Goal: Task Accomplishment & Management: Manage account settings

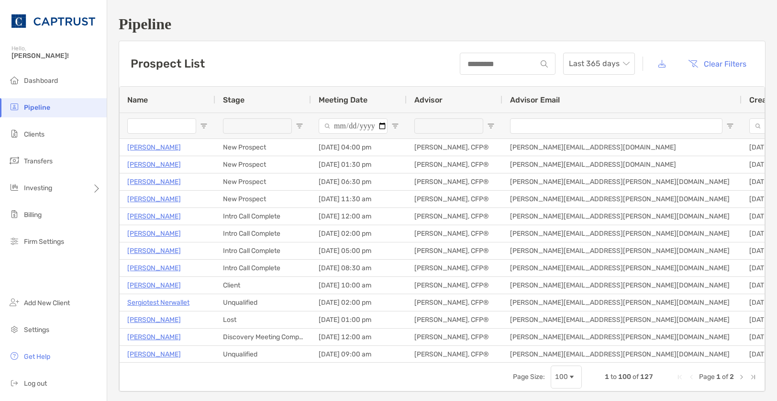
type input "*********"
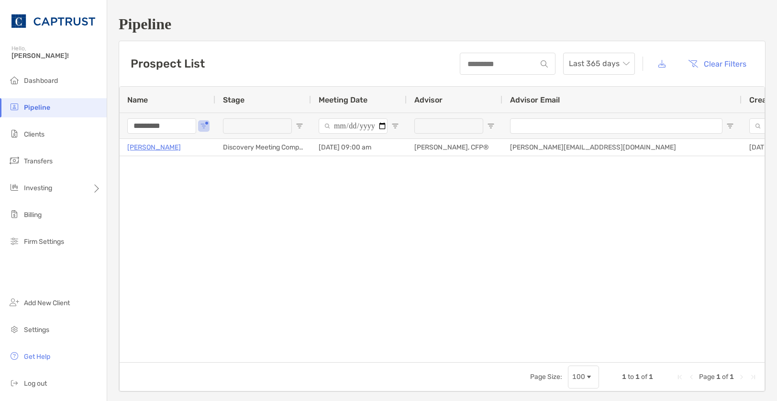
drag, startPoint x: 183, startPoint y: 122, endPoint x: 115, endPoint y: 114, distance: 68.9
click at [126, 119] on div "*********" at bounding box center [168, 125] width 96 height 26
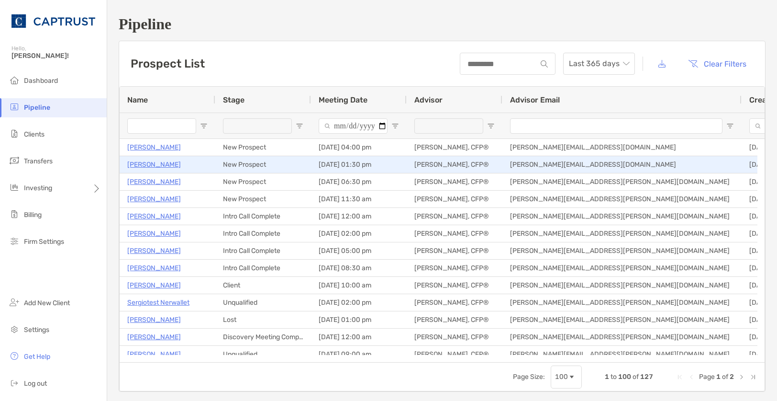
click at [151, 162] on p "[PERSON_NAME]" at bounding box center [154, 164] width 54 height 12
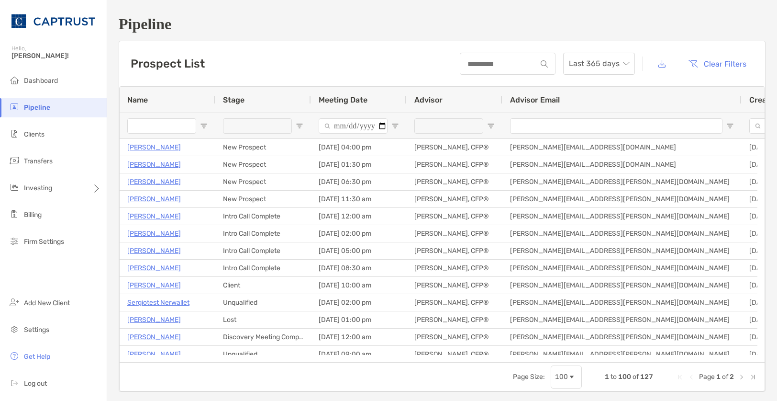
click at [149, 130] on input "Name Filter Input" at bounding box center [161, 125] width 69 height 15
type input "****"
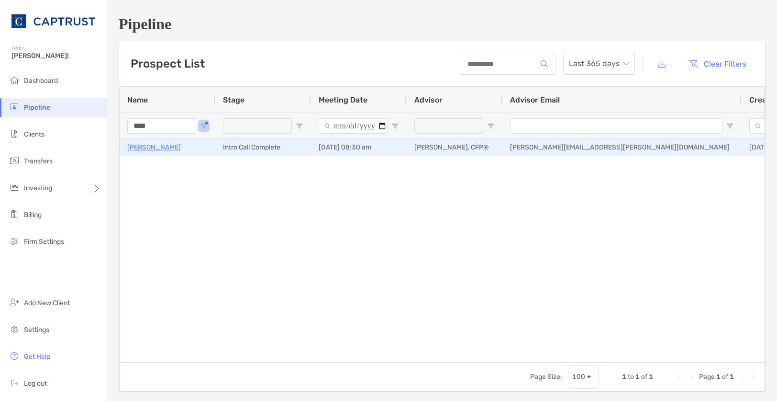
click at [141, 149] on p "[PERSON_NAME]" at bounding box center [154, 147] width 54 height 12
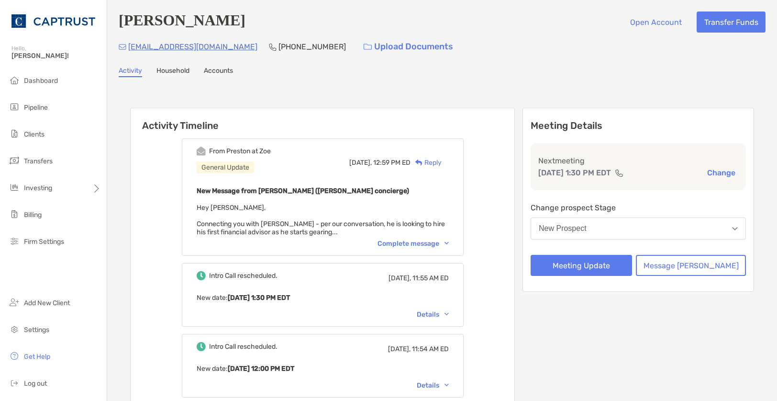
click at [449, 245] on div "Complete message" at bounding box center [413, 243] width 71 height 8
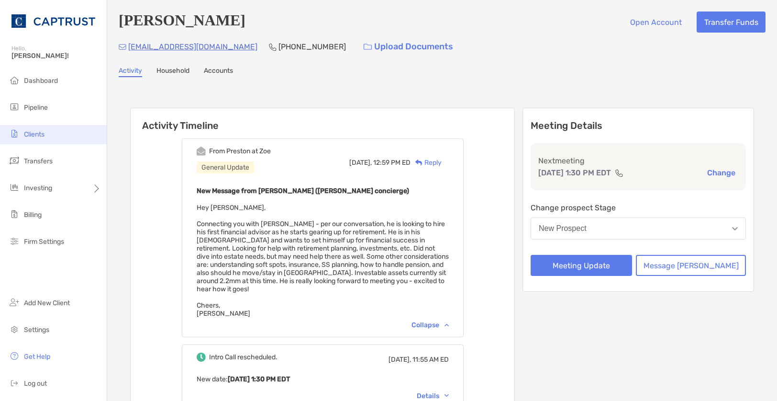
click at [42, 135] on span "Clients" at bounding box center [34, 134] width 21 height 8
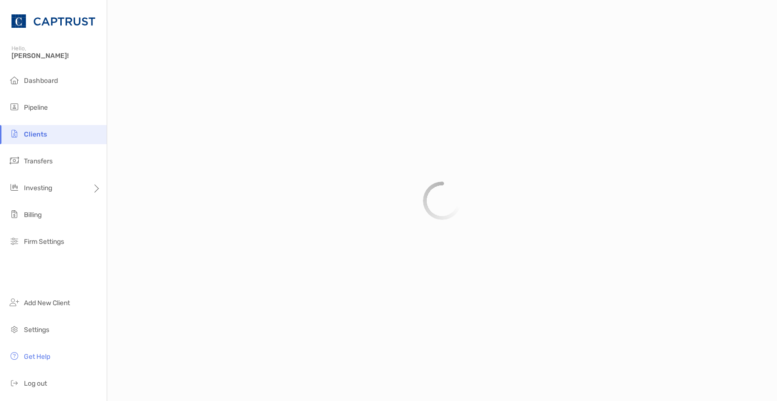
drag, startPoint x: 48, startPoint y: 112, endPoint x: 56, endPoint y: 117, distance: 9.0
click at [47, 114] on li "Pipeline" at bounding box center [53, 107] width 107 height 19
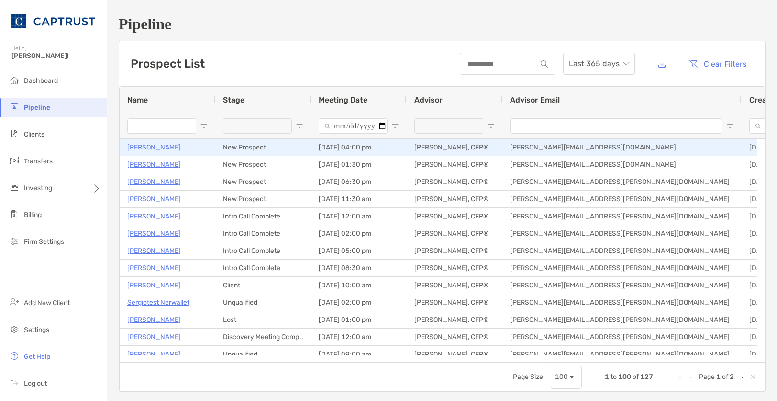
click at [149, 147] on p "[PERSON_NAME]" at bounding box center [154, 147] width 54 height 12
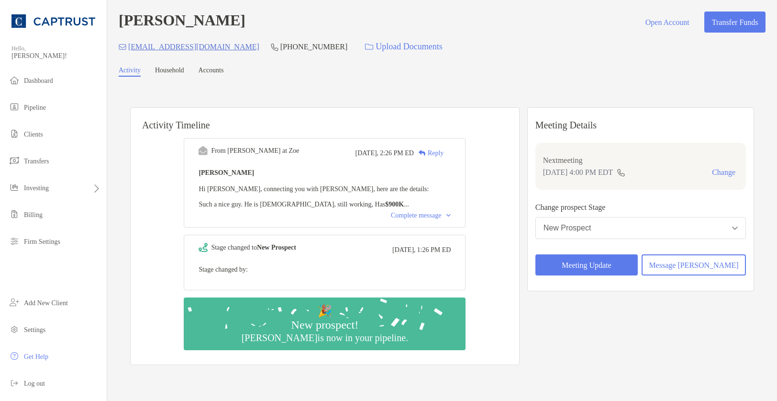
click at [427, 219] on div "Complete message" at bounding box center [421, 216] width 60 height 8
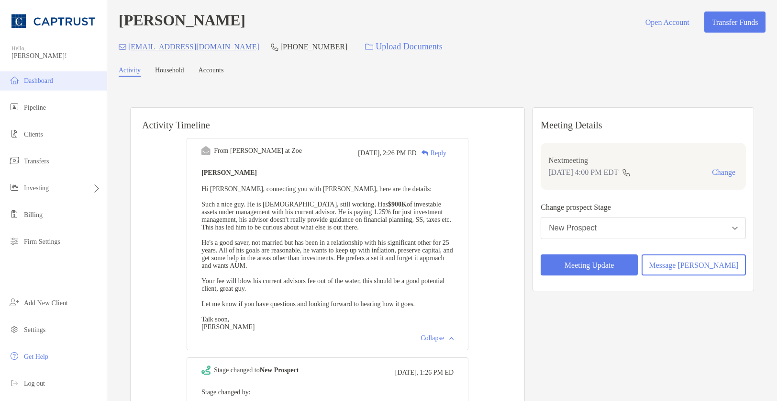
click at [36, 83] on span "Dashboard" at bounding box center [38, 80] width 29 height 7
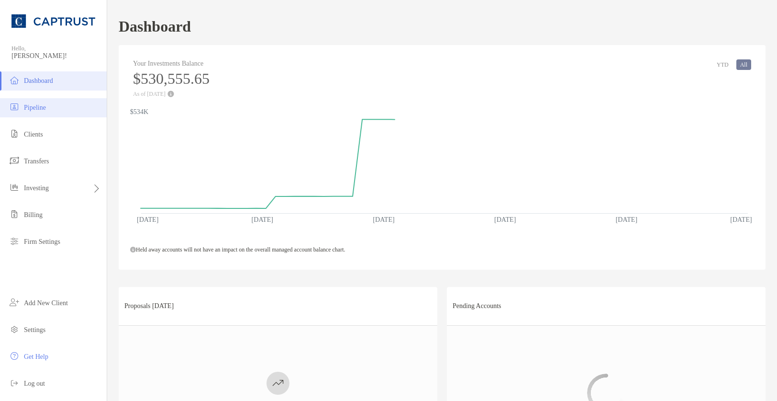
click at [34, 107] on span "Pipeline" at bounding box center [35, 107] width 22 height 7
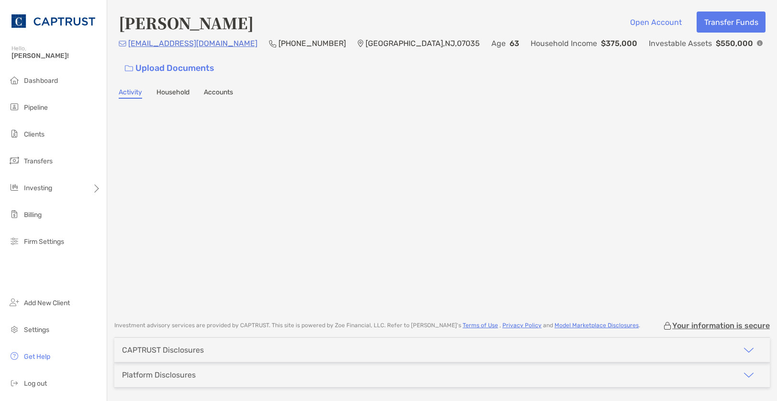
click at [635, 117] on div at bounding box center [442, 203] width 647 height 191
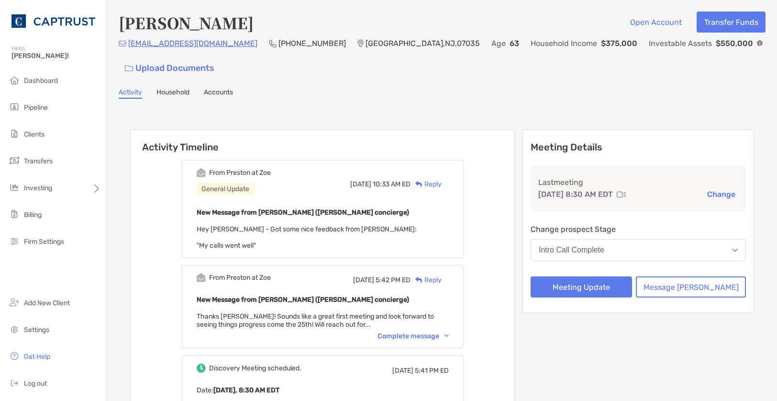
click at [635, 257] on button "Intro Call Complete" at bounding box center [638, 250] width 215 height 22
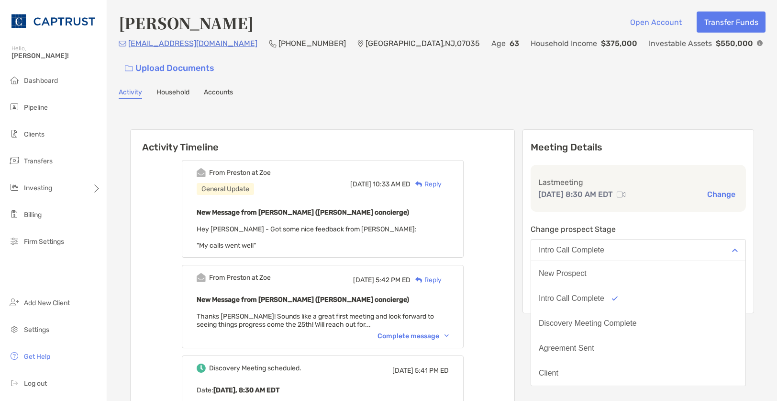
click at [614, 318] on button "Discovery Meeting Complete" at bounding box center [638, 323] width 214 height 25
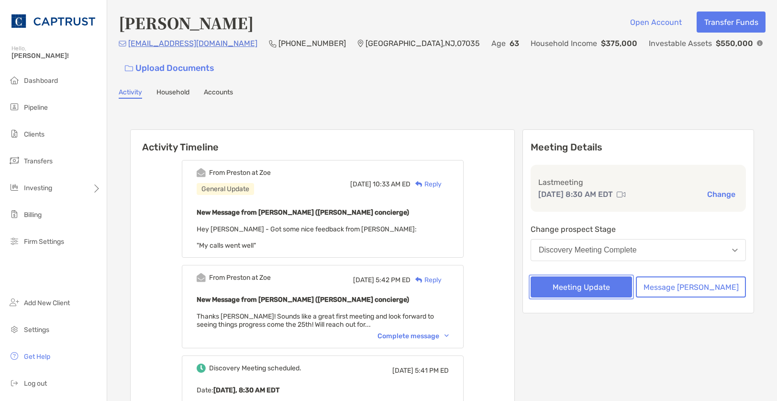
click at [600, 286] on button "Meeting Update" at bounding box center [581, 286] width 101 height 21
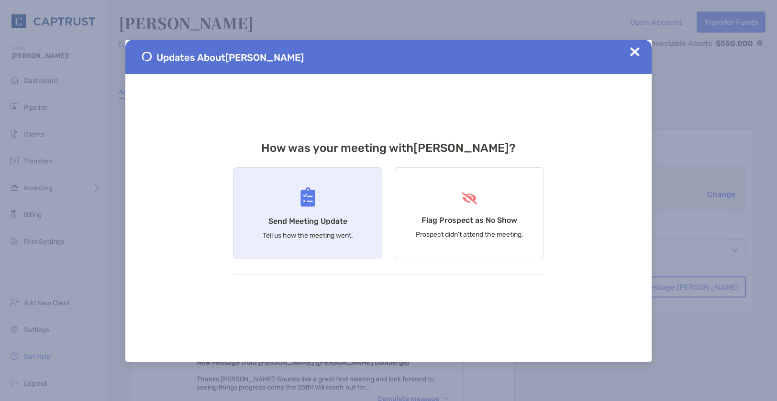
click at [304, 224] on h4 "Send Meeting Update" at bounding box center [308, 220] width 79 height 9
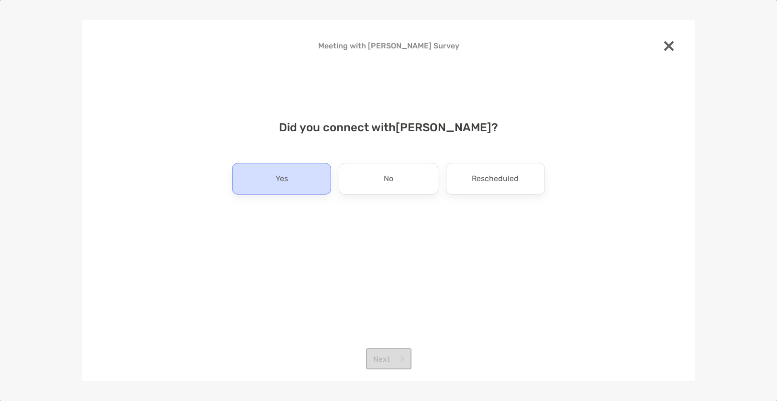
click at [284, 185] on p "Yes" at bounding box center [282, 178] width 12 height 15
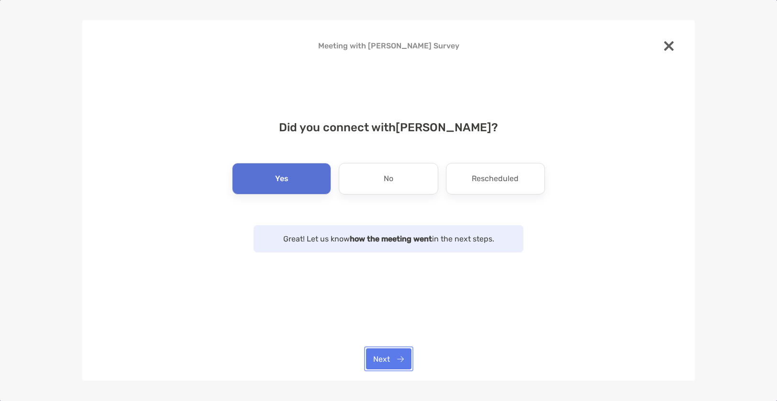
click at [390, 359] on button "Next" at bounding box center [388, 358] width 45 height 21
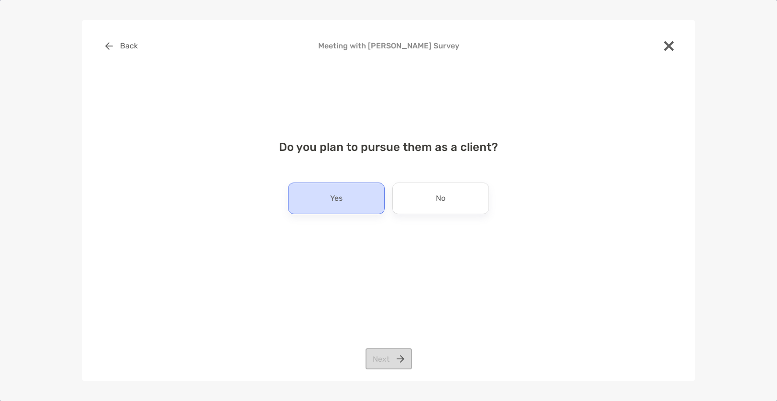
click at [347, 200] on div "Yes" at bounding box center [336, 198] width 97 height 32
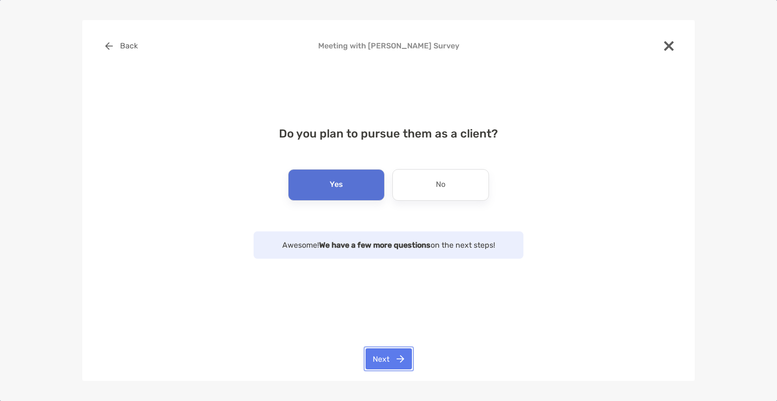
click at [385, 351] on button "Next" at bounding box center [389, 358] width 46 height 21
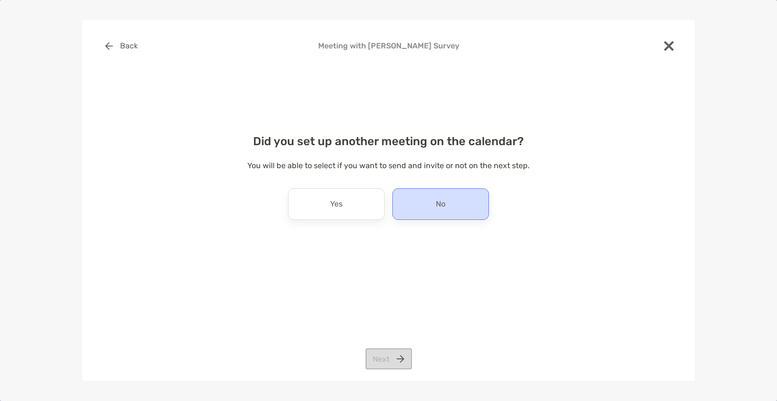
click at [434, 208] on div "No" at bounding box center [440, 204] width 97 height 32
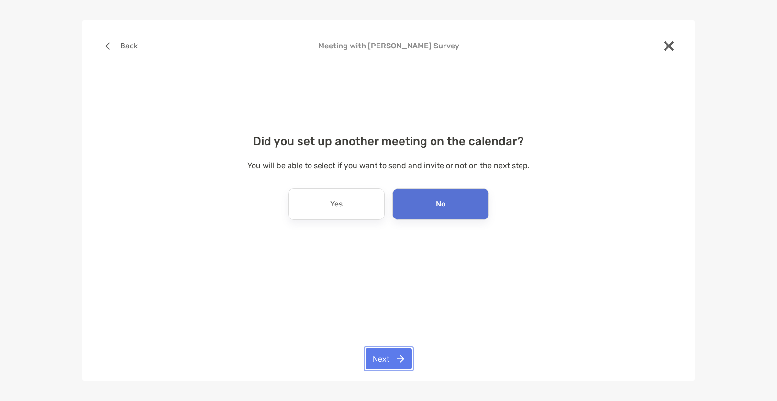
click at [392, 353] on button "Next" at bounding box center [389, 358] width 46 height 21
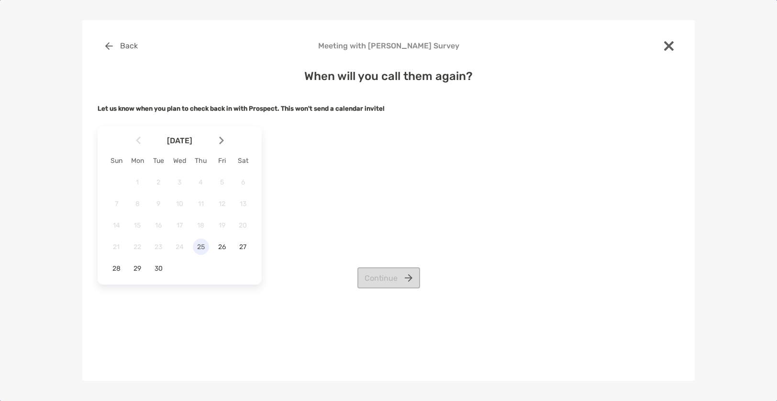
click at [202, 248] on span "25" at bounding box center [201, 247] width 16 height 8
click at [381, 276] on button "Continue" at bounding box center [389, 277] width 63 height 21
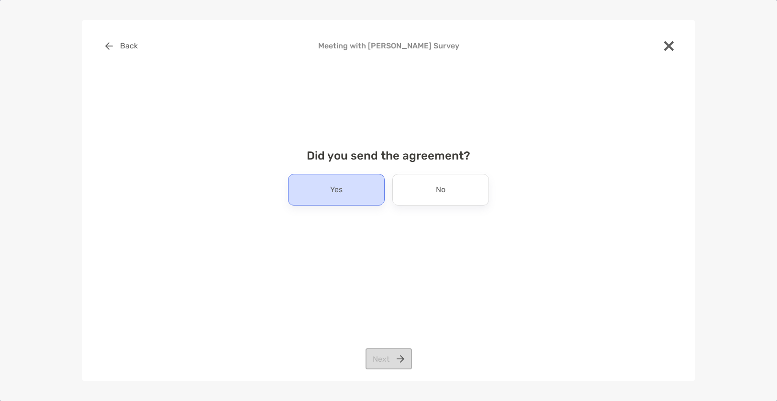
click at [354, 189] on div "Yes" at bounding box center [336, 190] width 97 height 32
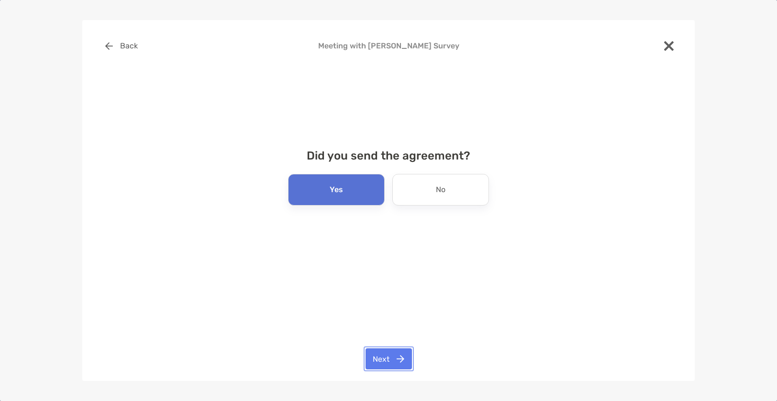
click at [400, 360] on button "Next" at bounding box center [389, 358] width 46 height 21
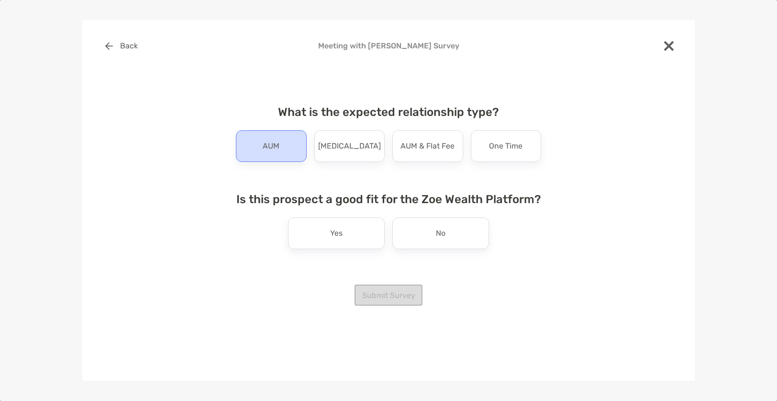
click at [282, 153] on div "AUM" at bounding box center [271, 146] width 71 height 32
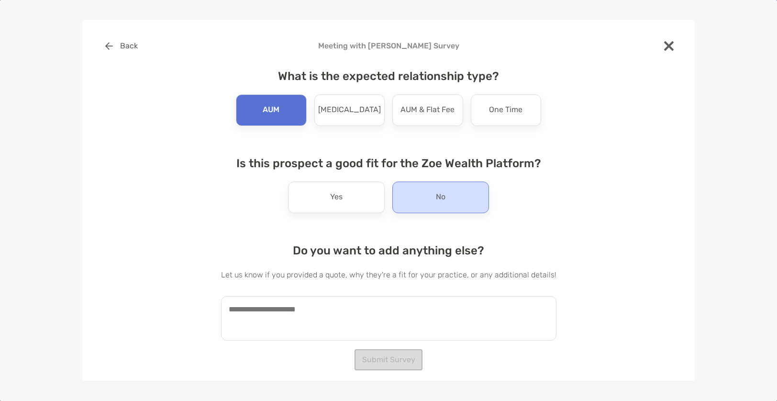
click at [452, 197] on div "No" at bounding box center [440, 197] width 97 height 32
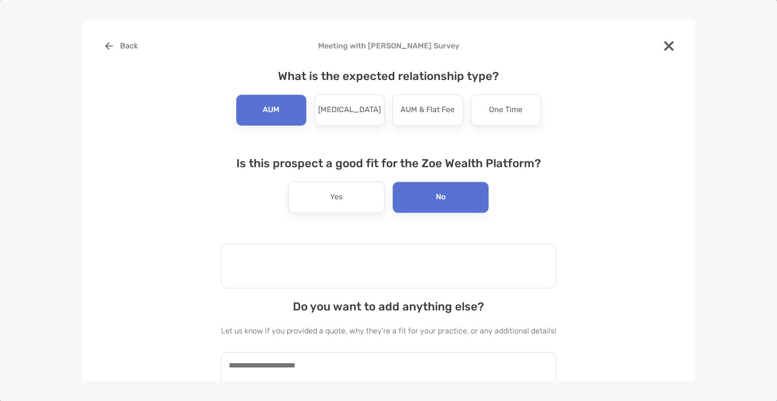
click at [381, 266] on textarea at bounding box center [389, 266] width 336 height 45
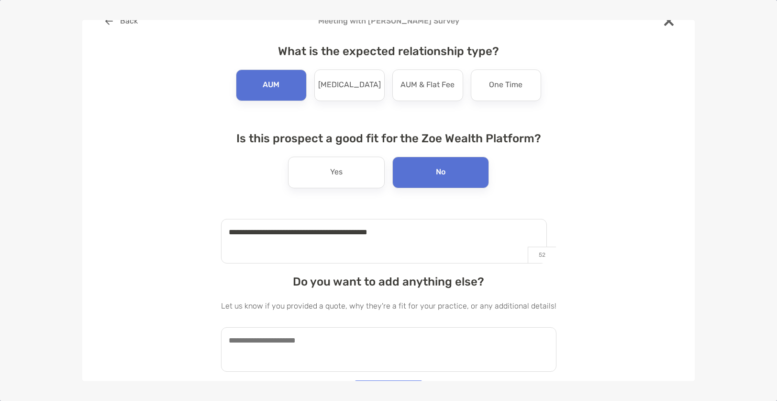
scroll to position [45, 0]
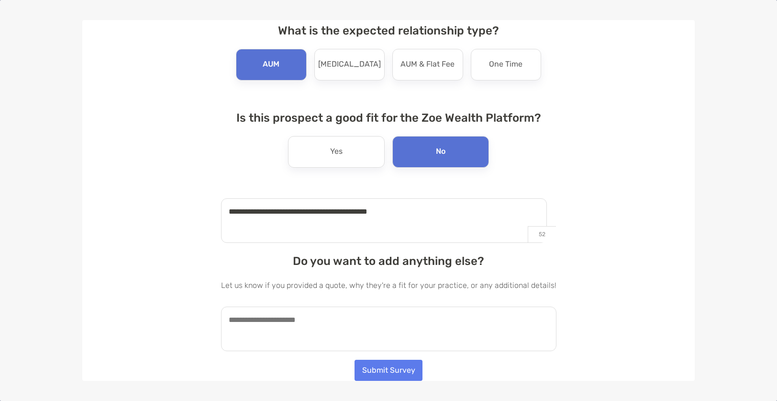
type textarea "**********"
click at [366, 329] on textarea at bounding box center [389, 328] width 336 height 45
type textarea "*"
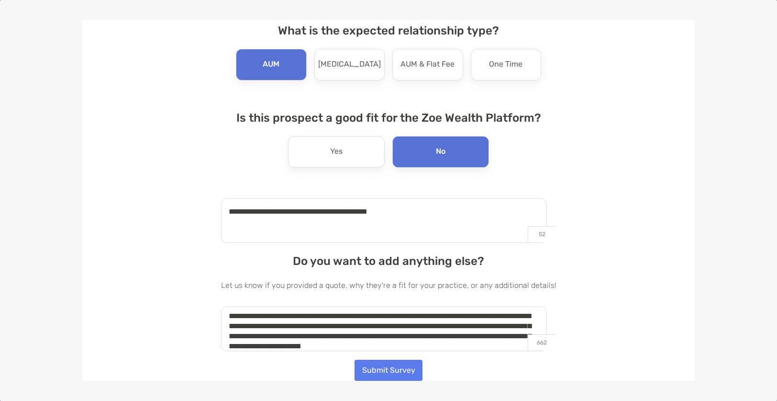
scroll to position [14, 0]
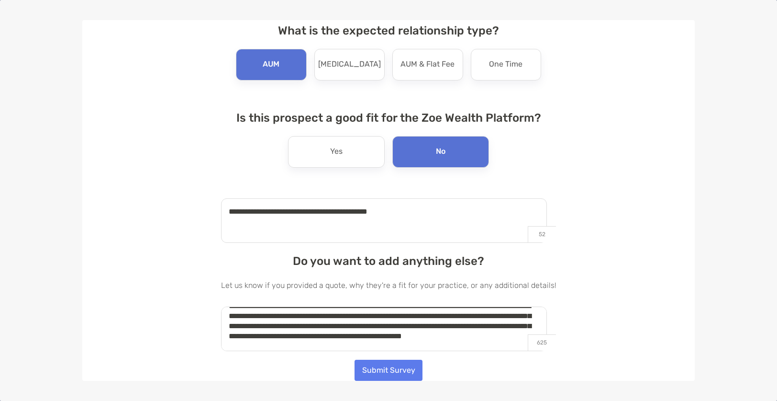
type textarea "**********"
click at [382, 372] on button "Submit Survey" at bounding box center [389, 369] width 68 height 21
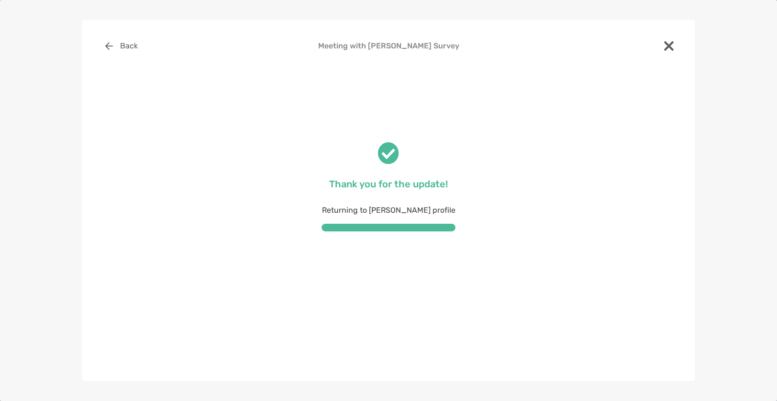
scroll to position [0, 0]
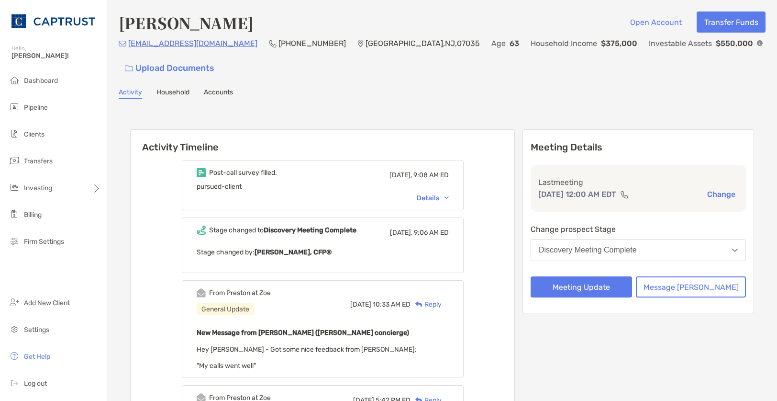
click at [606, 63] on div "[EMAIL_ADDRESS][DOMAIN_NAME] (551) 579-[STREET_ADDRESS] Age [DEMOGRAPHIC_DATA] …" at bounding box center [442, 57] width 647 height 41
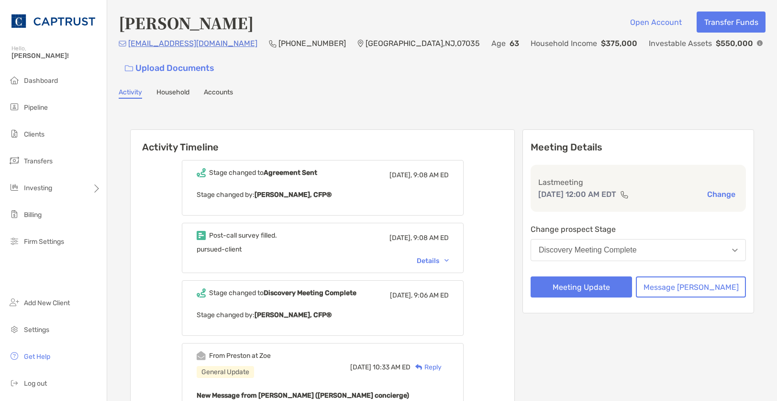
click at [449, 258] on div "Details" at bounding box center [433, 261] width 32 height 8
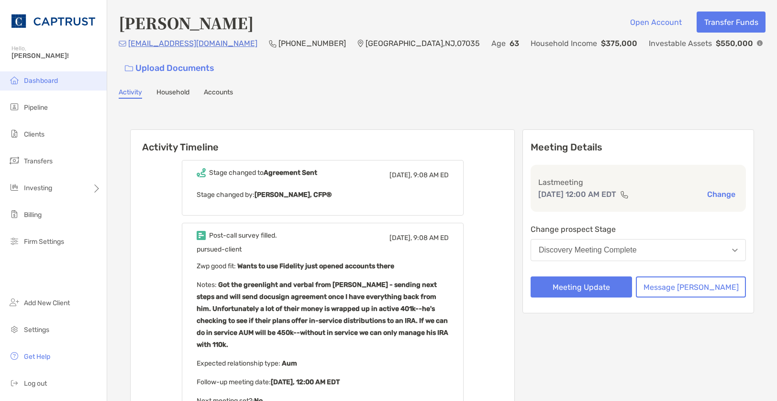
click at [41, 82] on span "Dashboard" at bounding box center [41, 81] width 34 height 8
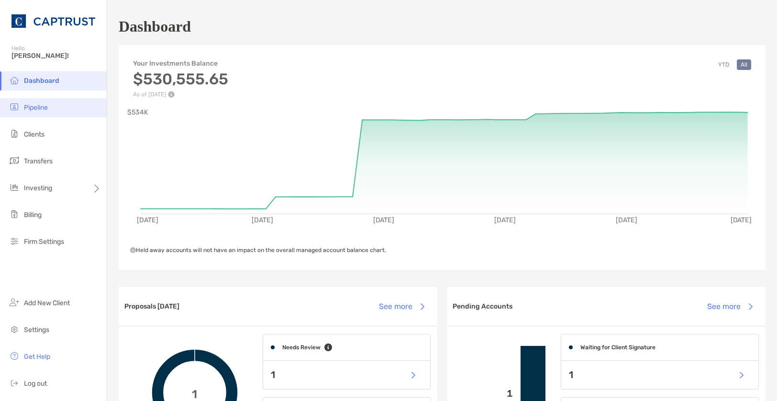
click at [48, 108] on span "Pipeline" at bounding box center [36, 107] width 24 height 8
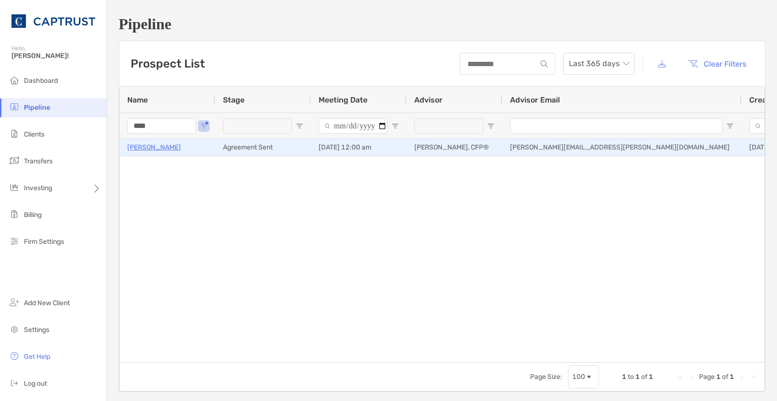
click at [151, 147] on p "[PERSON_NAME]" at bounding box center [154, 147] width 54 height 12
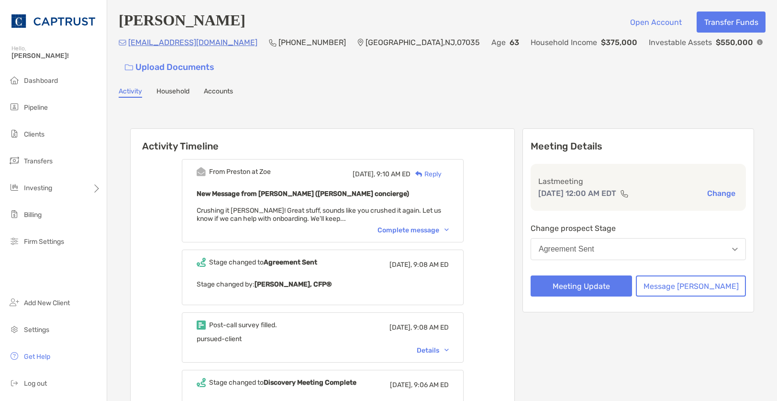
click at [449, 231] on img at bounding box center [447, 229] width 4 height 3
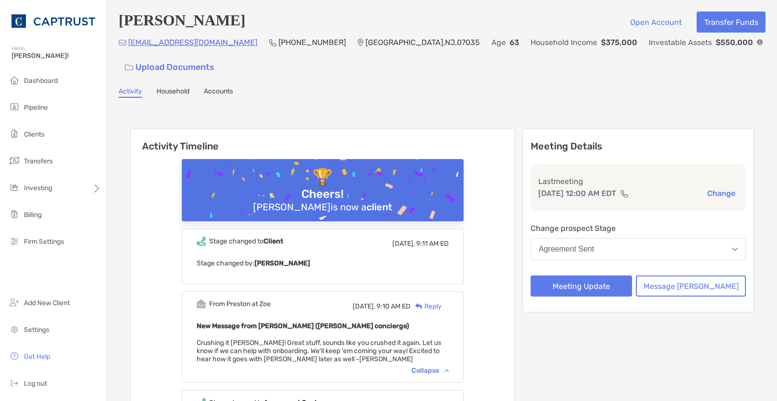
click at [380, 94] on div "Activity Household Accounts" at bounding box center [442, 92] width 647 height 11
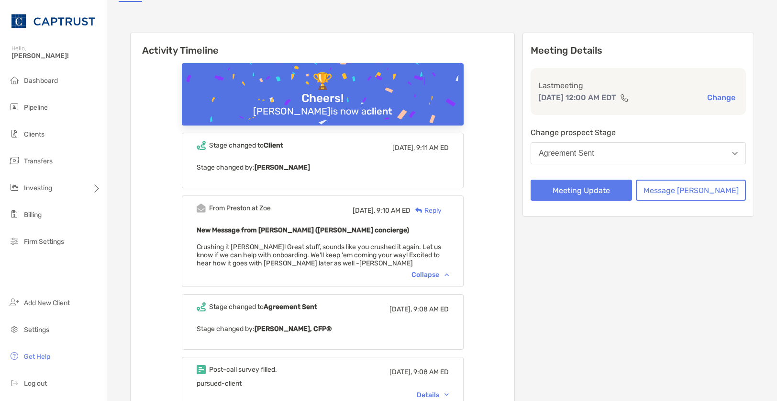
click at [448, 277] on div "Collapse" at bounding box center [430, 274] width 37 height 8
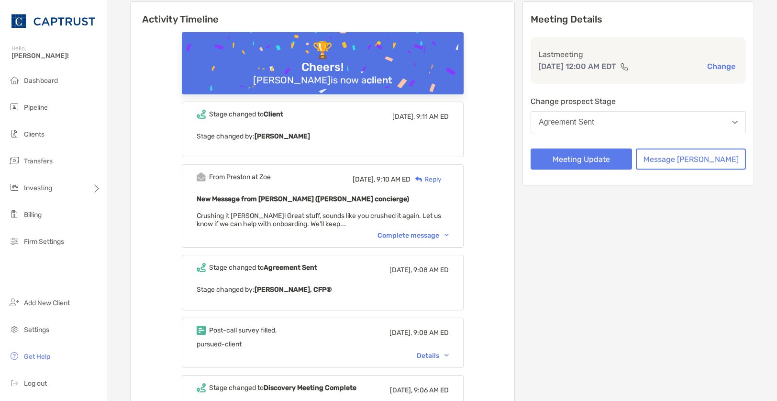
scroll to position [287, 0]
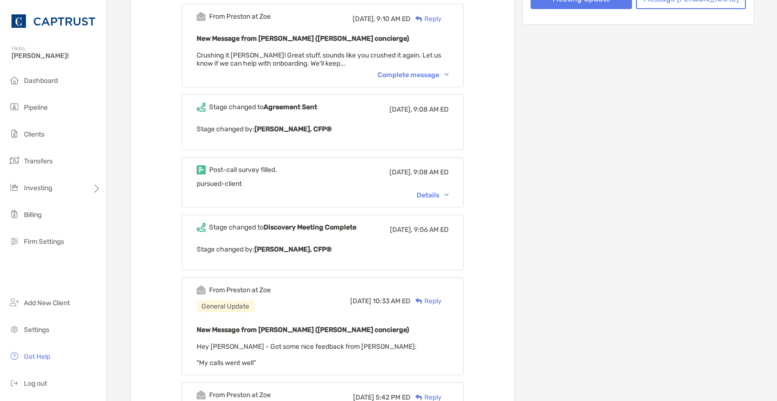
click at [449, 197] on div "Details" at bounding box center [433, 195] width 32 height 8
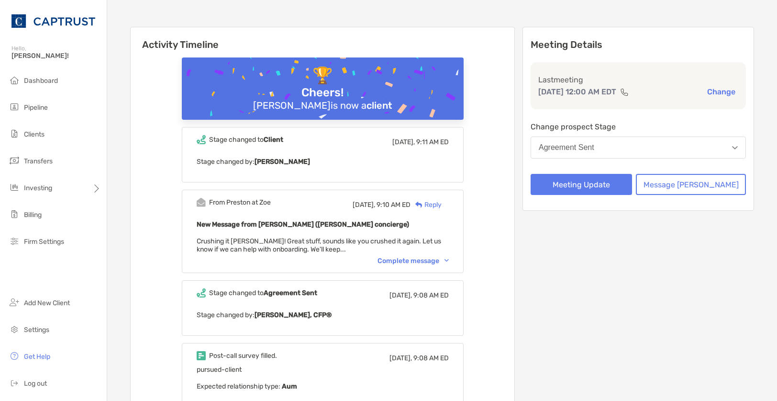
scroll to position [0, 0]
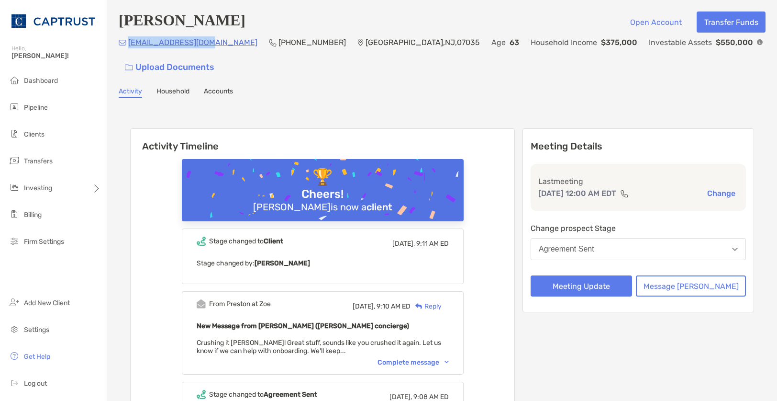
drag, startPoint x: 211, startPoint y: 47, endPoint x: 128, endPoint y: 44, distance: 83.4
click at [128, 44] on div "johnioz10@yahoo.com (551) 579-4699 Lincoln Park , NJ , 07035 Age 63 Household I…" at bounding box center [442, 56] width 647 height 41
drag, startPoint x: 128, startPoint y: 44, endPoint x: 142, endPoint y: 52, distance: 16.3
drag, startPoint x: 210, startPoint y: 45, endPoint x: 129, endPoint y: 43, distance: 80.9
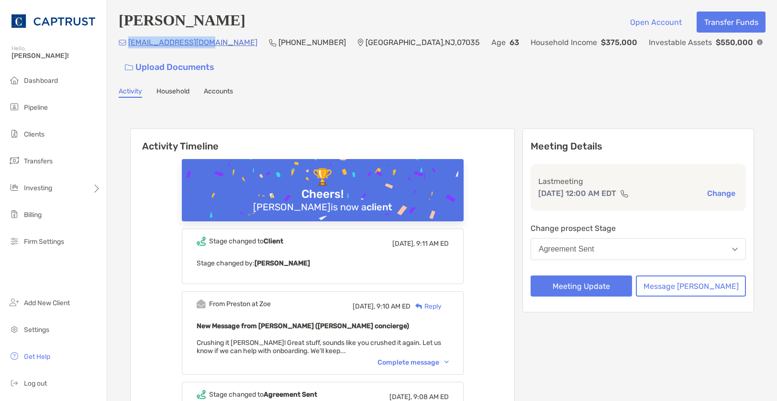
click at [129, 43] on div "johnioz10@yahoo.com (551) 579-4699 Lincoln Park , NJ , 07035 Age 63 Household I…" at bounding box center [442, 56] width 647 height 41
copy p "[EMAIL_ADDRESS][DOMAIN_NAME]"
drag, startPoint x: 199, startPoint y: 45, endPoint x: 129, endPoint y: 45, distance: 69.4
click at [128, 46] on div "johnioz10@yahoo.com (551) 579-4699 Lincoln Park , NJ , 07035 Age 63 Household I…" at bounding box center [442, 56] width 647 height 41
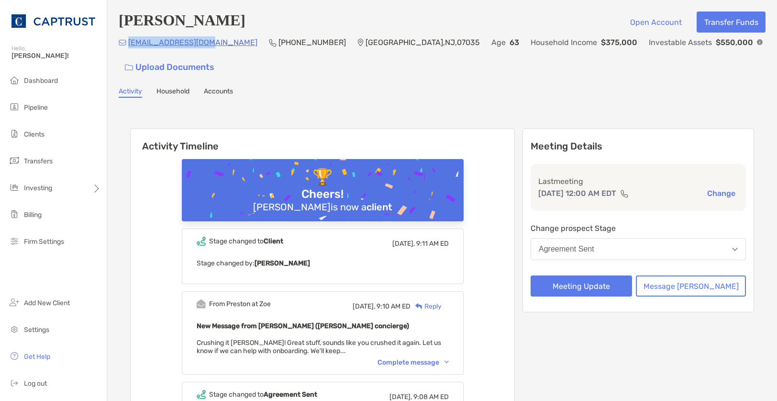
copy p "[EMAIL_ADDRESS][DOMAIN_NAME]"
drag, startPoint x: 324, startPoint y: 69, endPoint x: 288, endPoint y: 69, distance: 35.9
click at [325, 69] on div "johnioz10@yahoo.com (551) 579-4699 Lincoln Park , NJ , 07035 Age 63 Household I…" at bounding box center [442, 56] width 647 height 41
click at [25, 53] on span "[PERSON_NAME]!" at bounding box center [56, 56] width 90 height 8
click at [42, 16] on img at bounding box center [53, 21] width 84 height 34
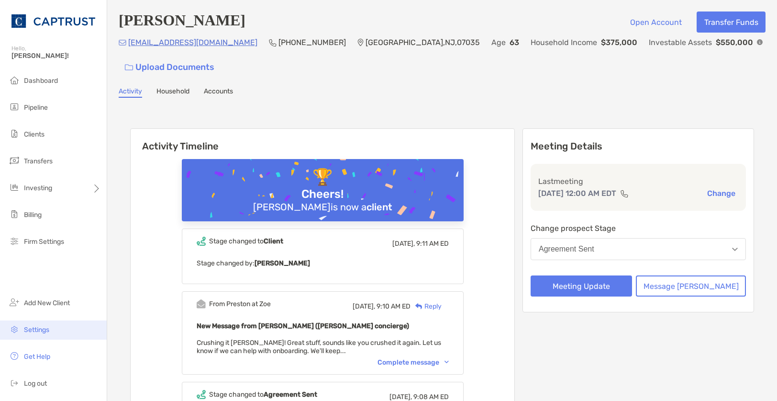
click at [34, 339] on li "Settings" at bounding box center [53, 329] width 107 height 19
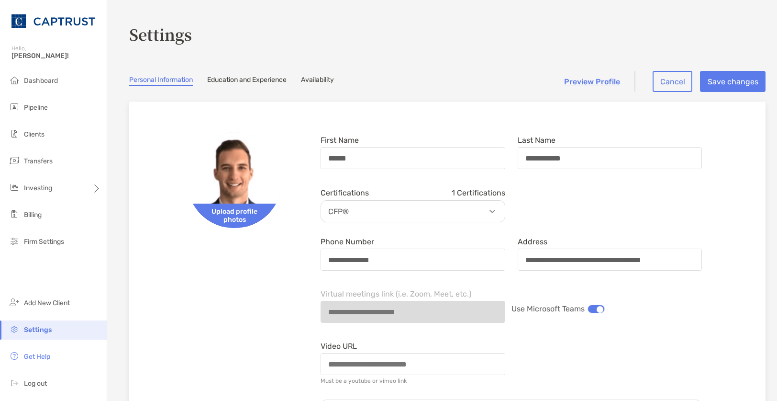
click at [324, 81] on link "Availability" at bounding box center [317, 81] width 33 height 11
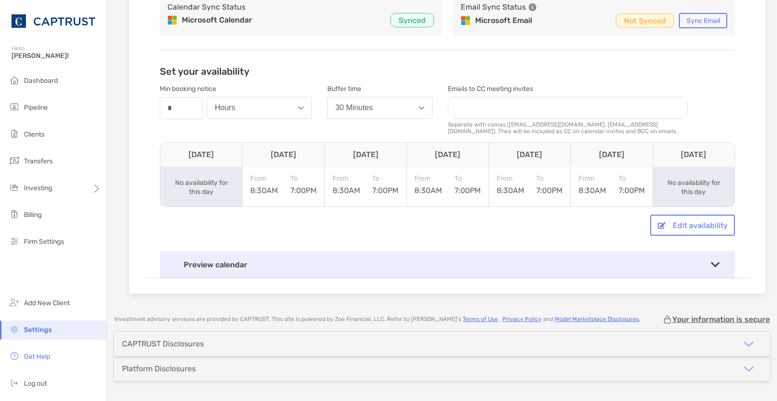
scroll to position [191, 0]
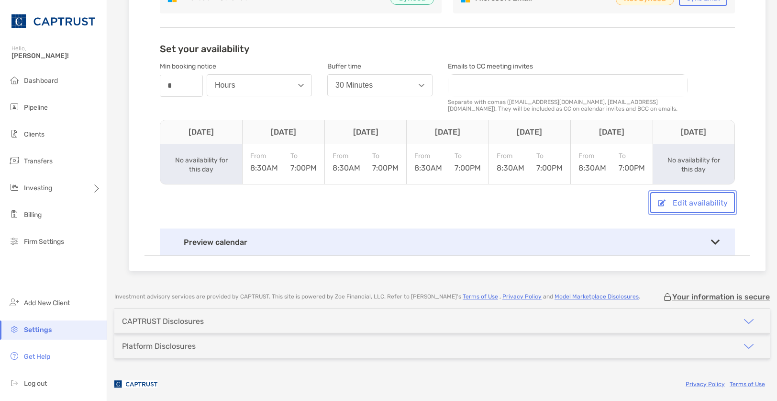
click at [703, 208] on button "Edit availability" at bounding box center [692, 202] width 85 height 21
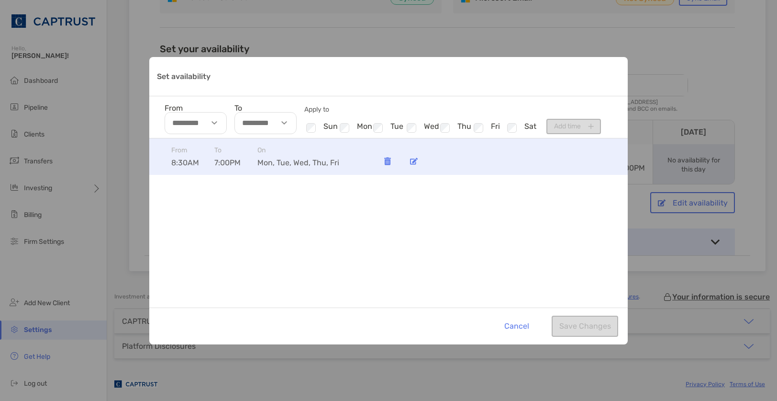
click at [408, 162] on div "Set availability" at bounding box center [413, 161] width 19 height 19
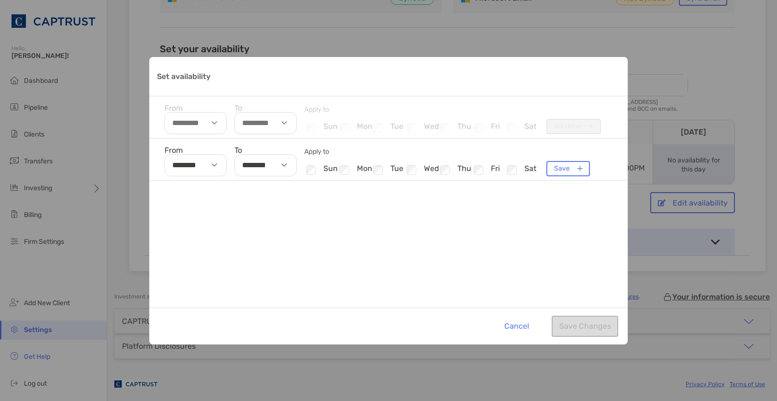
click at [290, 166] on div "Set availability" at bounding box center [286, 165] width 22 height 22
drag, startPoint x: 250, startPoint y: 213, endPoint x: 262, endPoint y: 210, distance: 12.4
click at [250, 214] on li "06" at bounding box center [249, 217] width 28 height 12
click at [280, 209] on li "30" at bounding box center [278, 211] width 28 height 12
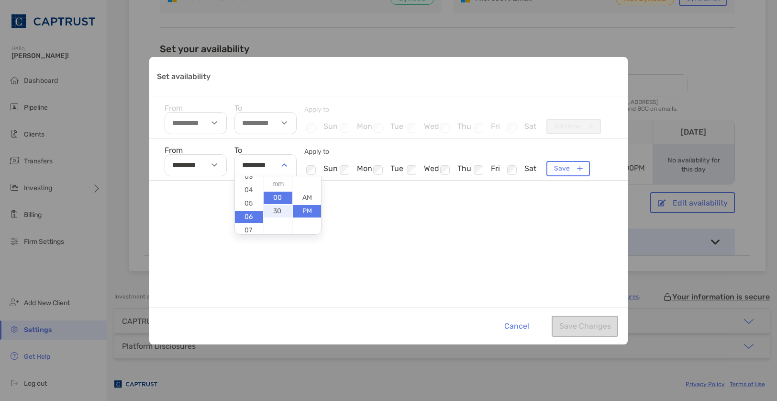
type input "********"
drag, startPoint x: 460, startPoint y: 261, endPoint x: 514, endPoint y: 270, distance: 54.8
click at [460, 261] on div "From ******** To ******** Apply to Checkbox sun Checkbox mon Checkbox tue Check…" at bounding box center [388, 222] width 479 height 169
click at [561, 167] on button "Save" at bounding box center [569, 168] width 44 height 15
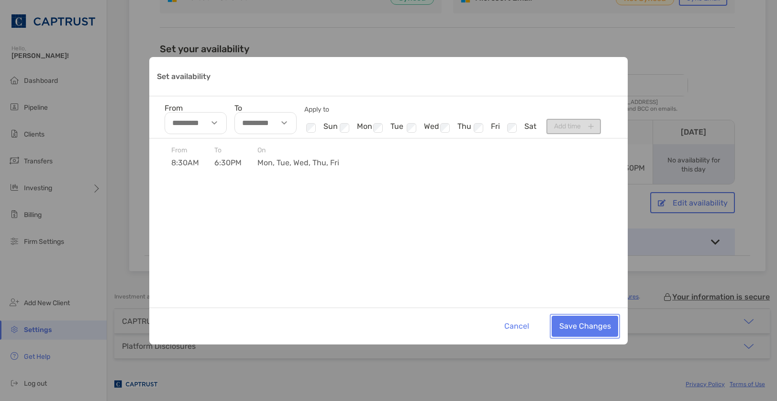
click at [581, 327] on button "Save Changes" at bounding box center [585, 325] width 67 height 21
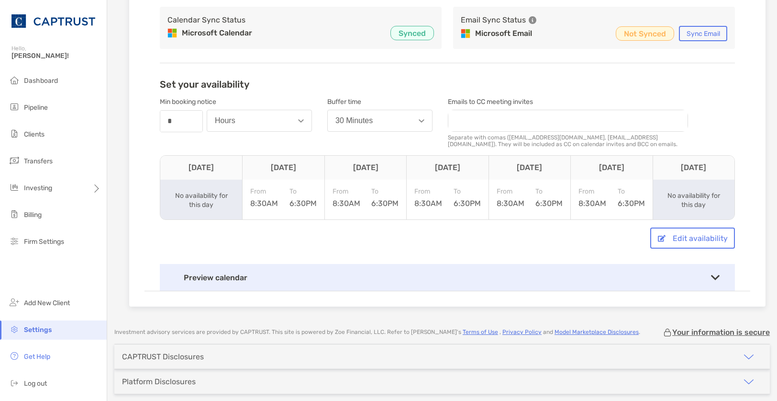
scroll to position [96, 0]
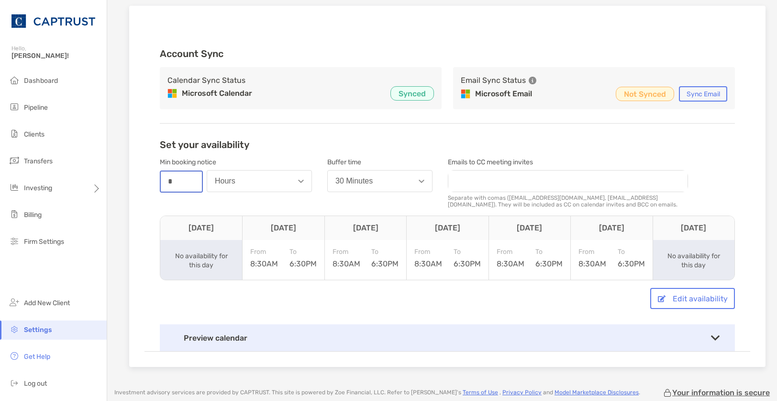
click at [183, 182] on input "*" at bounding box center [181, 181] width 41 height 20
click at [285, 151] on div "Set your availability Min booking notice number * Hours Buffer time 30 Minutes …" at bounding box center [447, 245] width 575 height 212
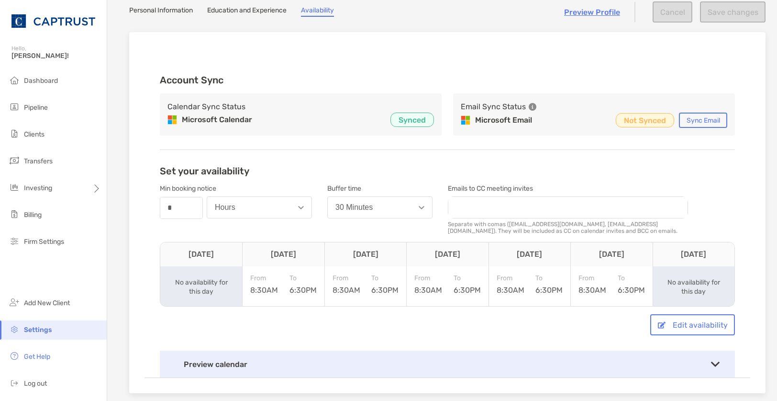
scroll to position [0, 0]
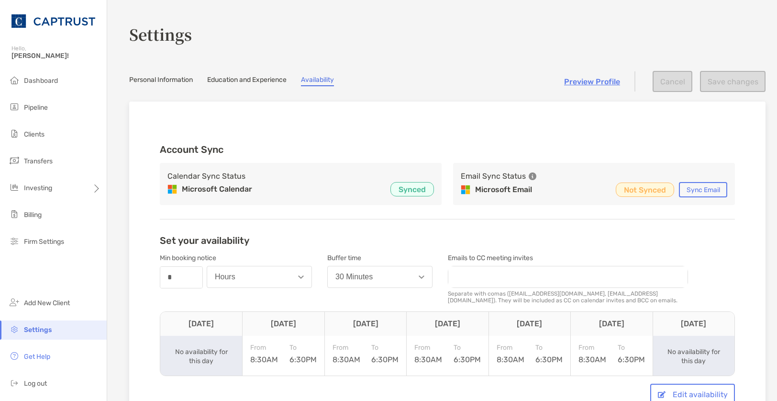
click at [145, 78] on link "Personal Information" at bounding box center [161, 81] width 64 height 11
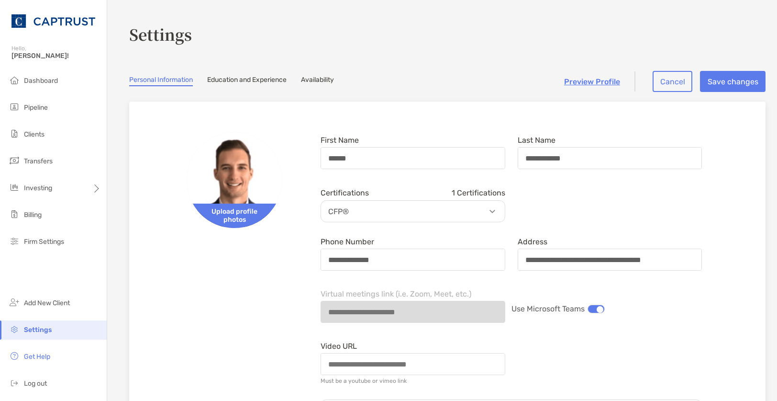
click at [244, 83] on link "Education and Experience" at bounding box center [246, 81] width 79 height 11
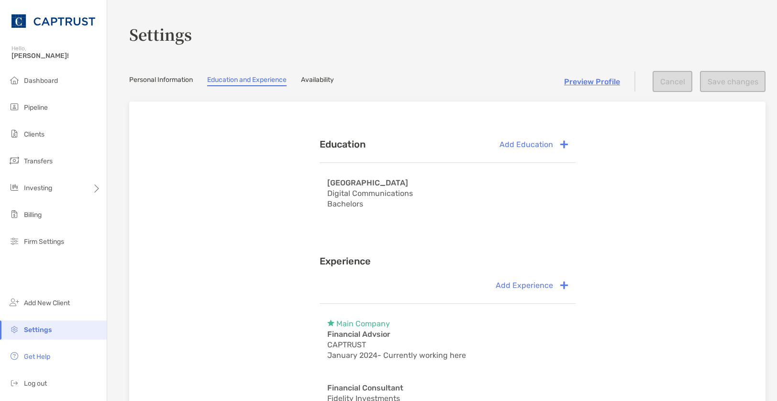
click at [183, 81] on link "Personal Information" at bounding box center [161, 81] width 64 height 11
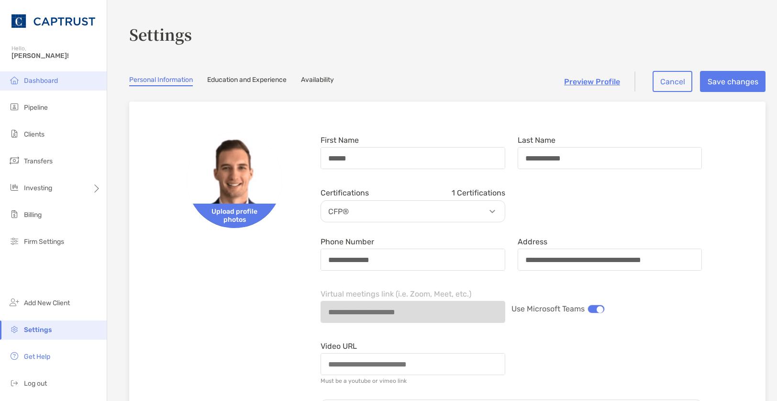
click at [27, 85] on li "Dashboard" at bounding box center [53, 80] width 107 height 19
